Goal: Transaction & Acquisition: Purchase product/service

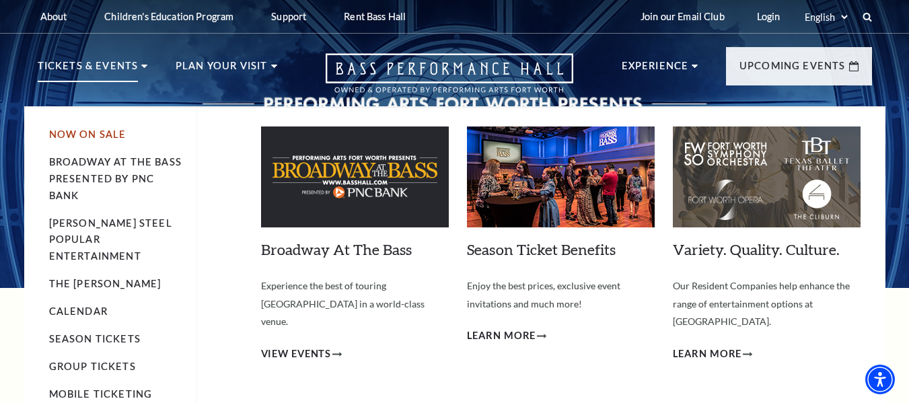
click at [102, 133] on link "Now On Sale" at bounding box center [87, 133] width 77 height 11
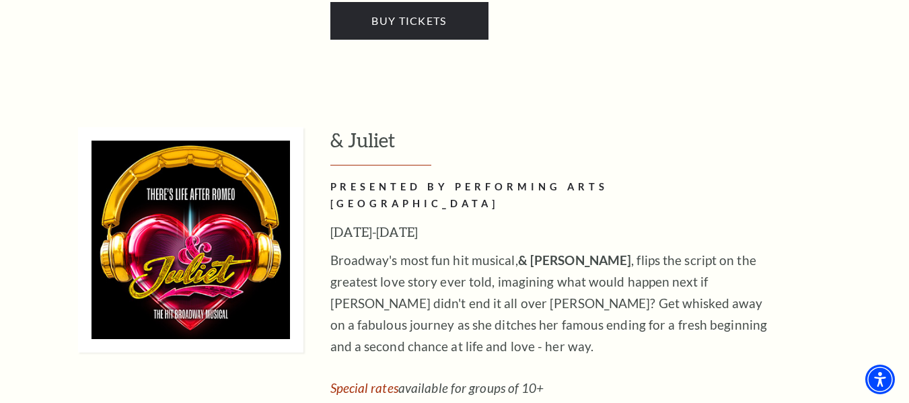
scroll to position [4529, 0]
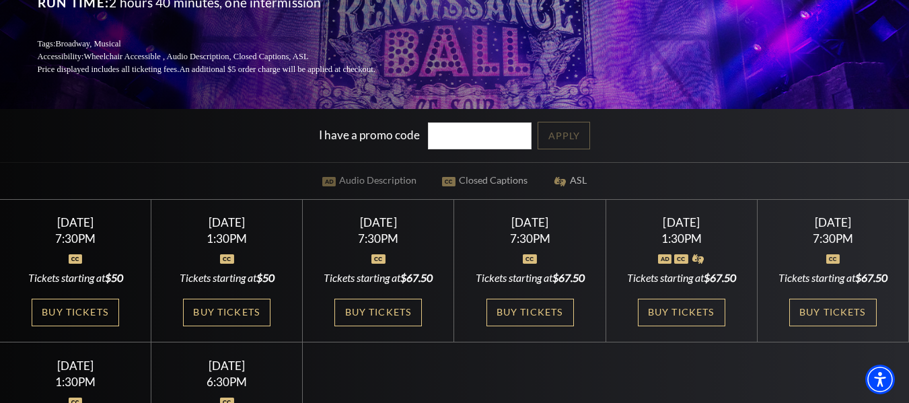
scroll to position [202, 0]
